Goal: Find specific page/section: Find specific page/section

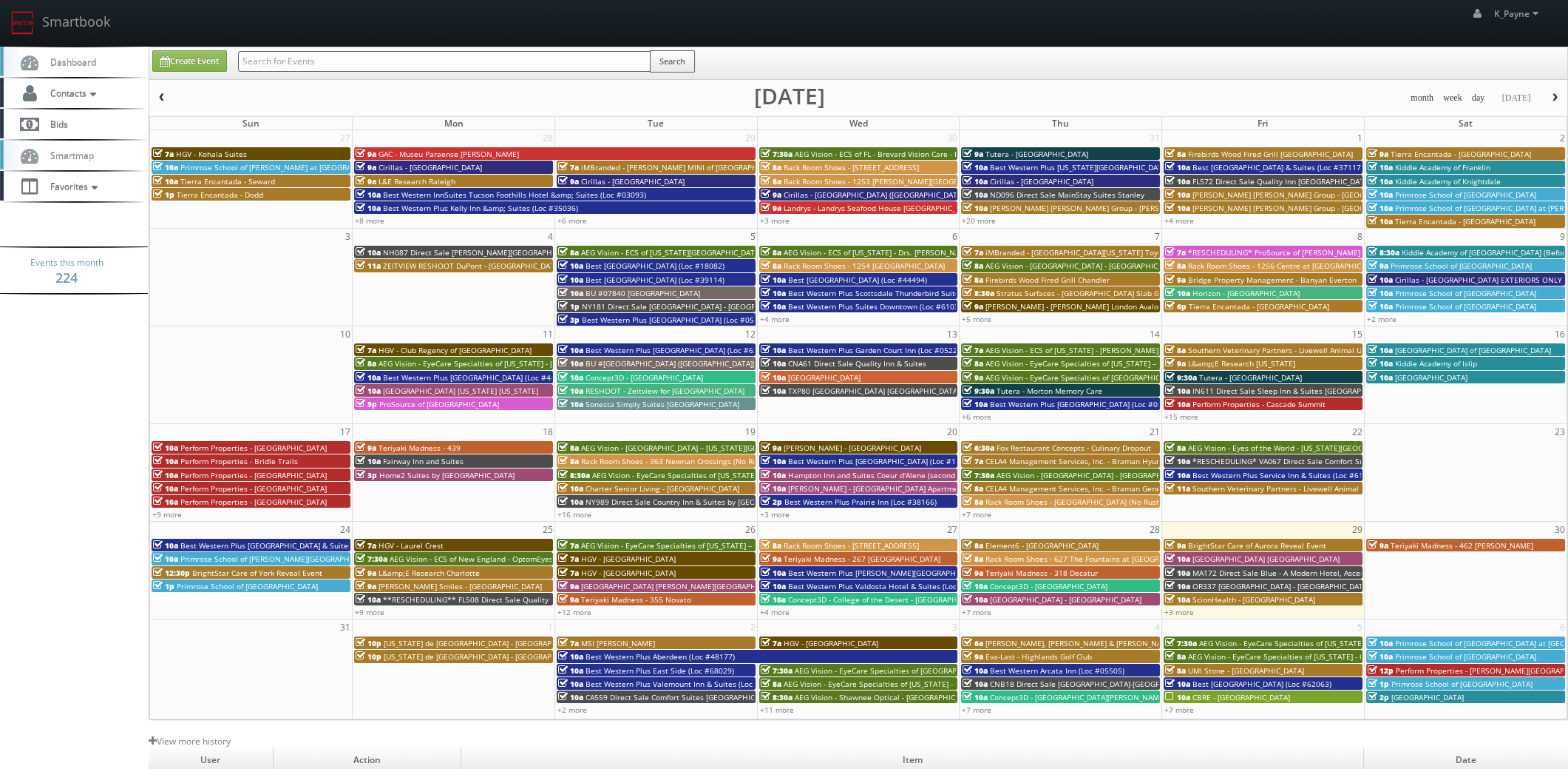
click at [319, 58] on input "text" at bounding box center [444, 62] width 413 height 21
type input "goodyear"
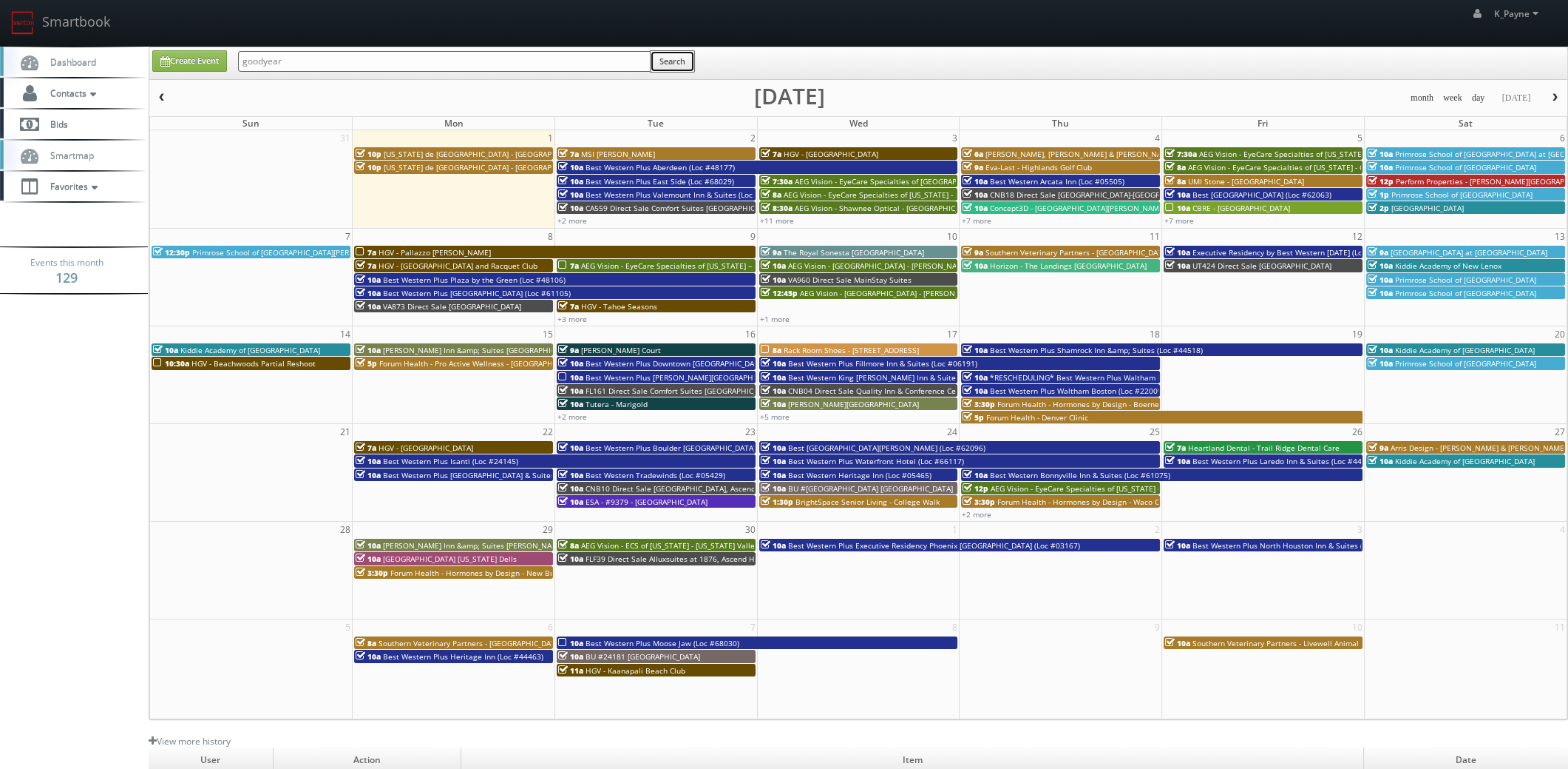
click at [663, 53] on button "Search" at bounding box center [672, 61] width 45 height 22
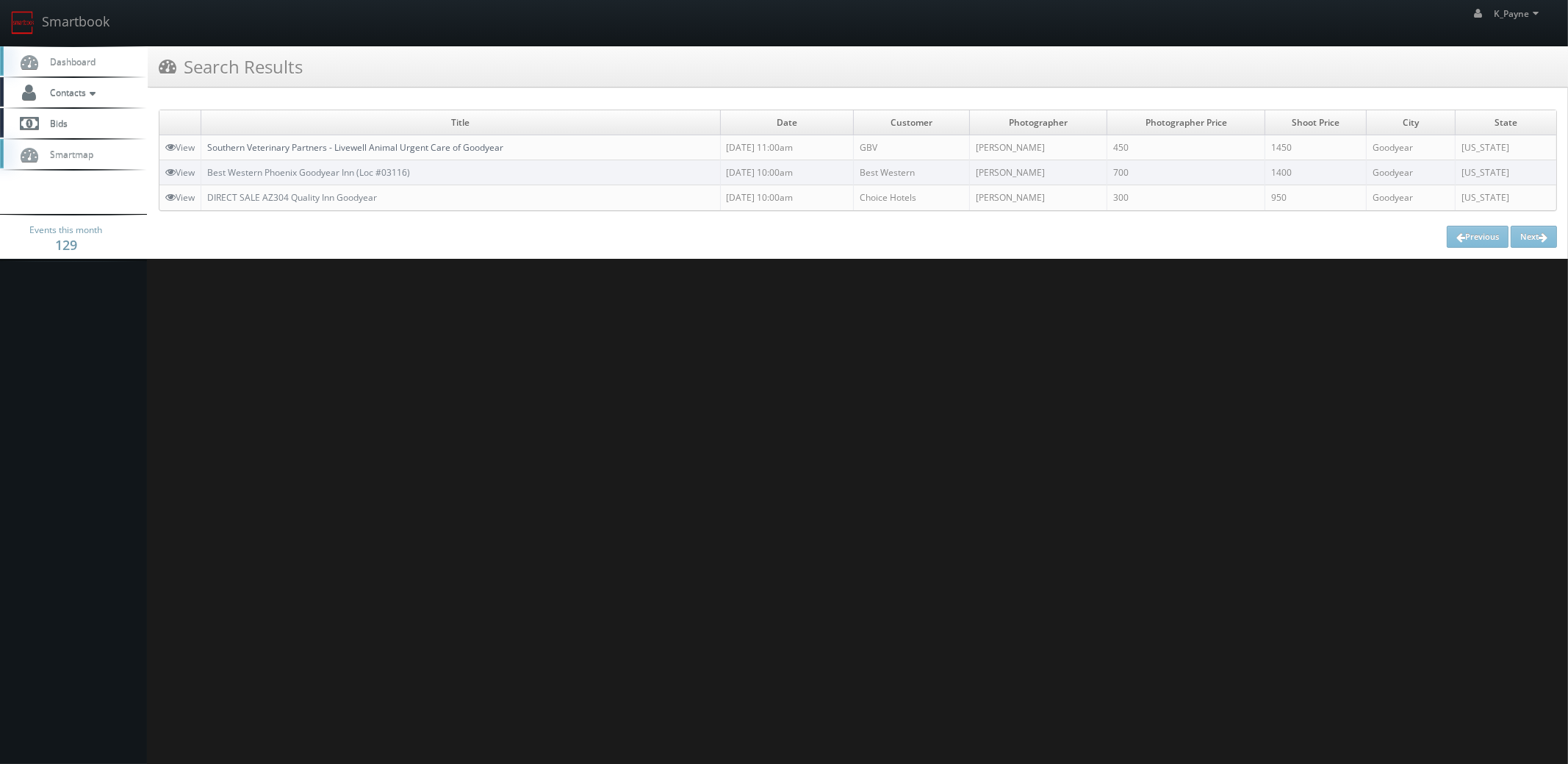
click at [455, 142] on link "Southern Veterinary Partners - Livewell Animal Urgent Care of Goodyear" at bounding box center [355, 147] width 296 height 12
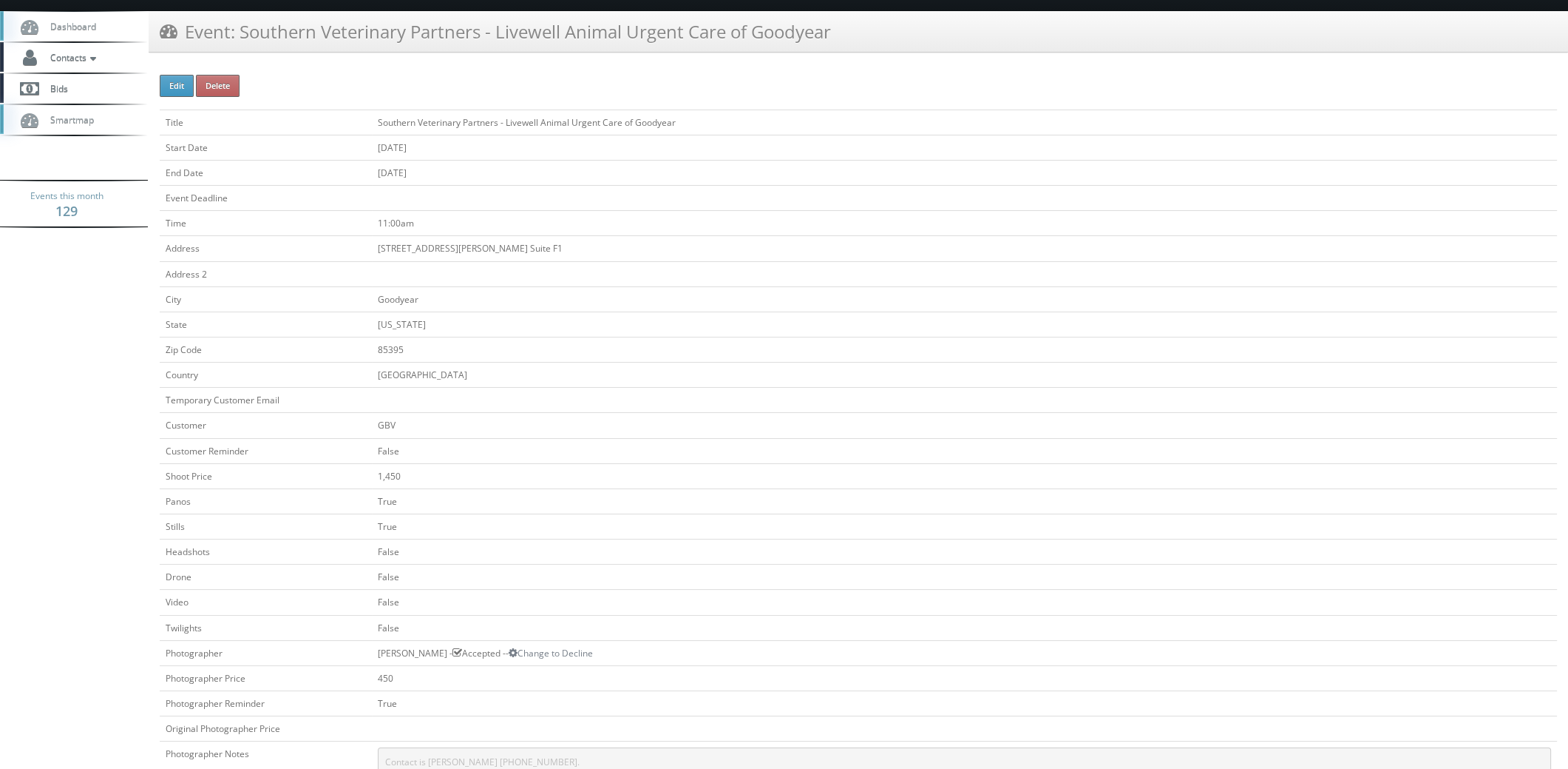
scroll to position [369, 0]
